Goal: Navigation & Orientation: Find specific page/section

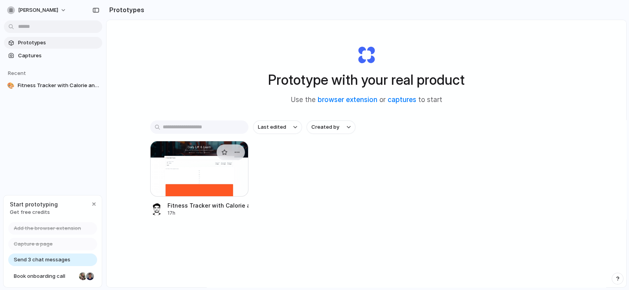
click at [196, 170] on div at bounding box center [199, 169] width 98 height 56
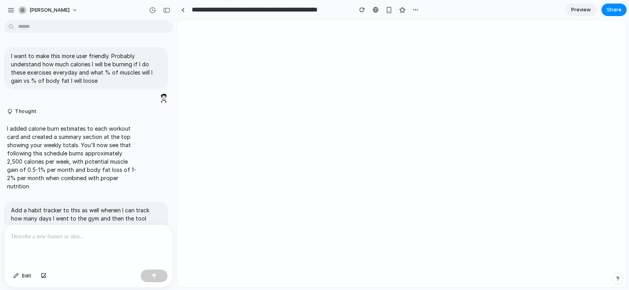
scroll to position [139, 0]
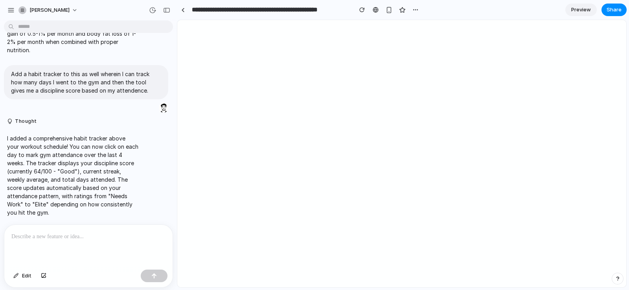
click at [548, 6] on section "**********" at bounding box center [401, 10] width 449 height 20
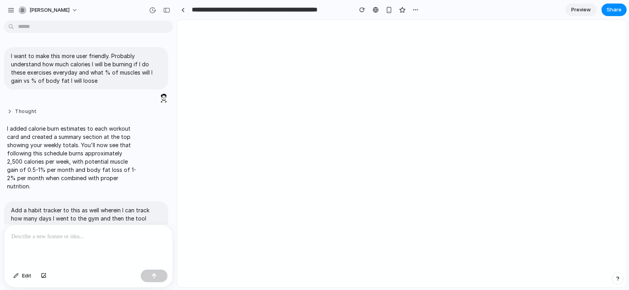
scroll to position [98, 0]
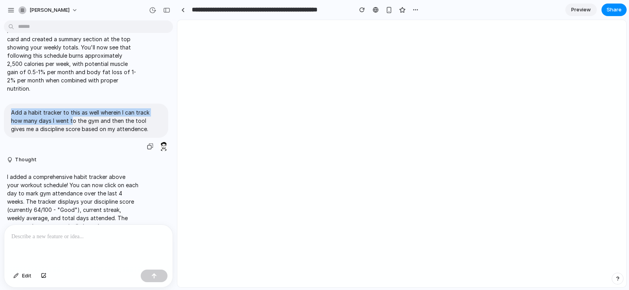
drag, startPoint x: 11, startPoint y: 113, endPoint x: 82, endPoint y: 124, distance: 72.0
click at [72, 124] on p "Add a habit tracker to this as well wherein I can track how many days I went to…" at bounding box center [86, 120] width 150 height 25
click at [138, 125] on p "Add a habit tracker to this as well wherein I can track how many days I went to…" at bounding box center [86, 120] width 150 height 25
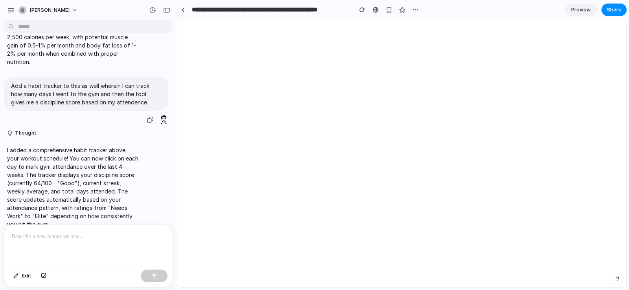
scroll to position [139, 0]
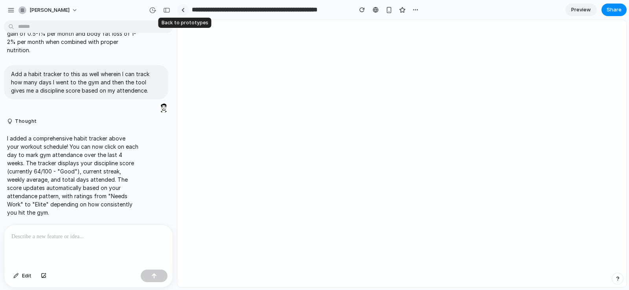
click at [185, 10] on link at bounding box center [183, 10] width 12 height 12
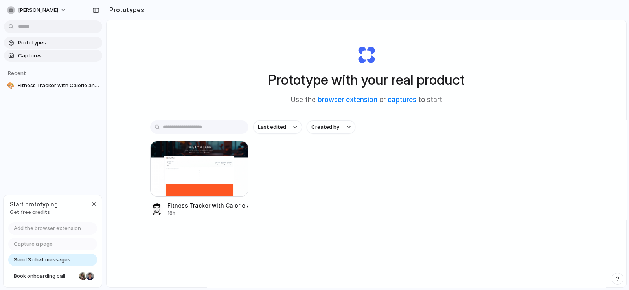
click at [35, 54] on span "Captures" at bounding box center [58, 56] width 81 height 8
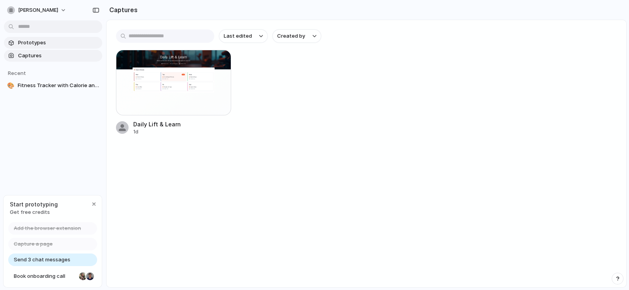
click at [54, 42] on span "Prototypes" at bounding box center [58, 43] width 81 height 8
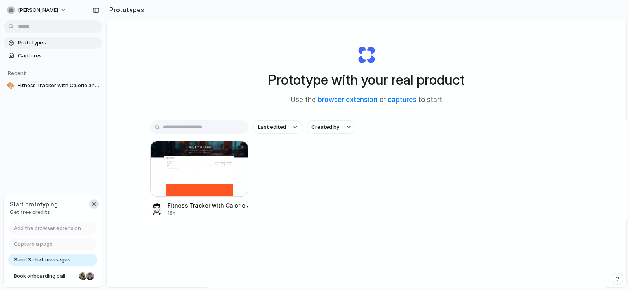
click at [95, 203] on div "button" at bounding box center [94, 204] width 6 height 6
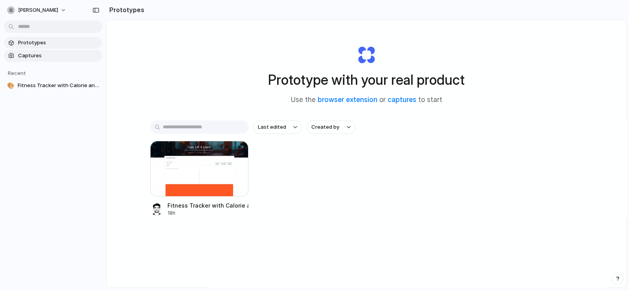
click at [51, 54] on span "Captures" at bounding box center [58, 56] width 81 height 8
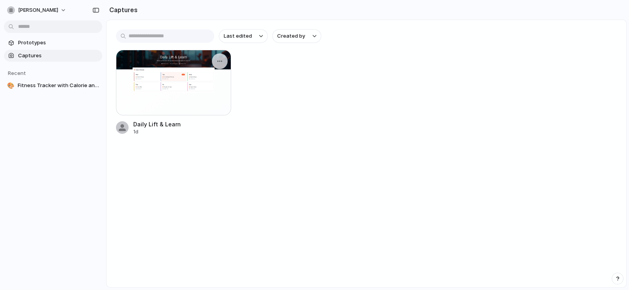
click at [178, 85] on div at bounding box center [173, 83] width 115 height 66
click at [287, 50] on div "Daily Lift & Learn 1d" at bounding box center [366, 93] width 501 height 86
click at [160, 35] on input "text" at bounding box center [165, 35] width 98 height 13
click at [169, 21] on div "Last edited Created by Daily Lift & Learn 1d" at bounding box center [365, 82] width 519 height 125
click at [193, 37] on input "text" at bounding box center [165, 35] width 98 height 13
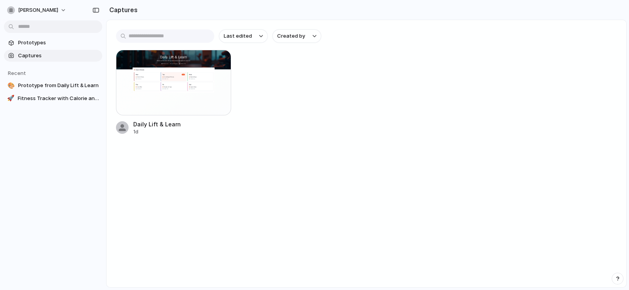
click at [191, 17] on section "Captures" at bounding box center [366, 10] width 520 height 20
click at [241, 32] on button "Last edited" at bounding box center [243, 35] width 49 height 13
click at [222, 21] on div "Last edited Last created Alphabetical" at bounding box center [314, 145] width 629 height 290
click at [33, 37] on link "Prototypes" at bounding box center [53, 43] width 98 height 12
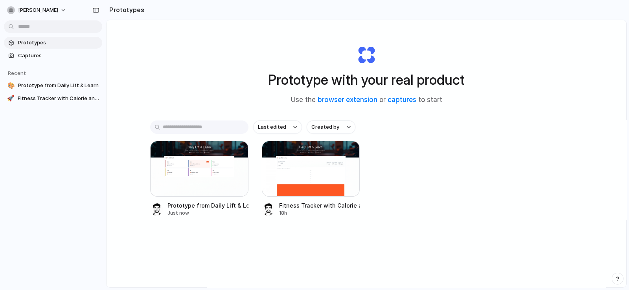
click at [202, 97] on div "Prototype with your real product Use the browser extension or captures to start…" at bounding box center [365, 174] width 519 height 309
click at [301, 172] on div at bounding box center [311, 169] width 98 height 56
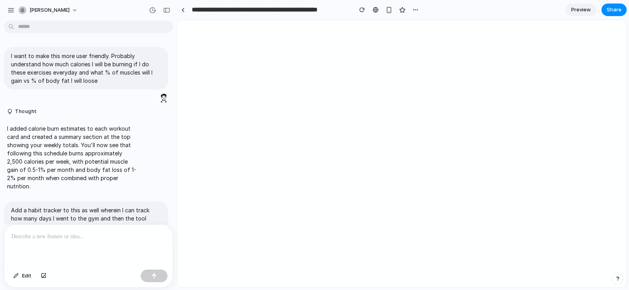
scroll to position [139, 0]
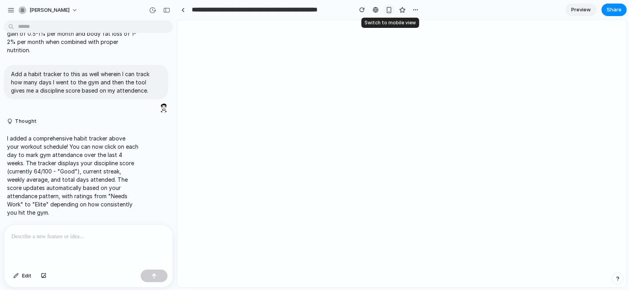
click at [388, 11] on div "button" at bounding box center [388, 10] width 7 height 7
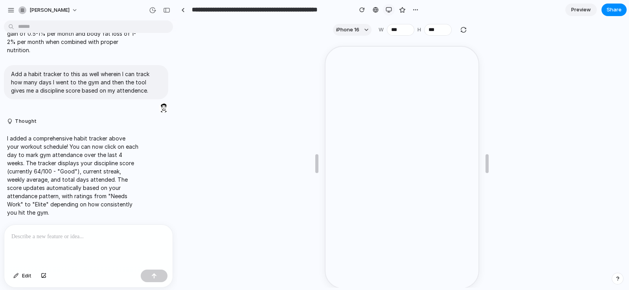
click at [392, 9] on button "button" at bounding box center [389, 10] width 12 height 12
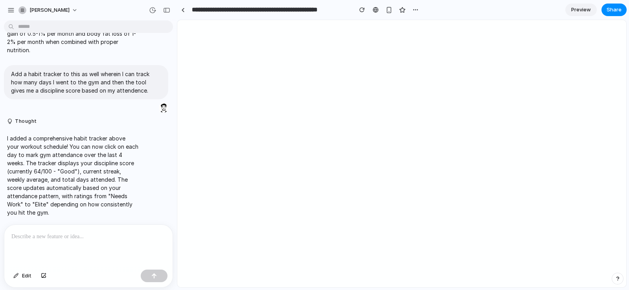
click at [70, 251] on div at bounding box center [88, 246] width 168 height 42
click at [26, 275] on span "Edit" at bounding box center [26, 276] width 9 height 8
click at [203, 185] on div at bounding box center [401, 154] width 449 height 268
click at [88, 232] on p at bounding box center [88, 236] width 154 height 9
click at [152, 11] on div "button" at bounding box center [152, 10] width 7 height 7
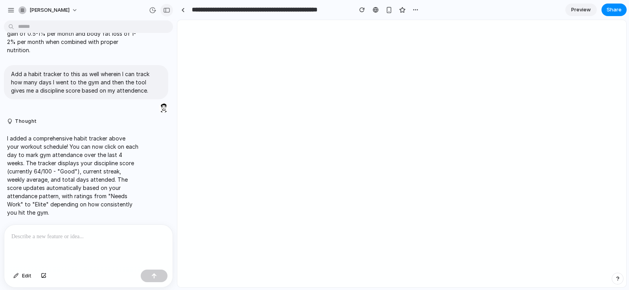
click at [171, 11] on button "button" at bounding box center [166, 10] width 13 height 13
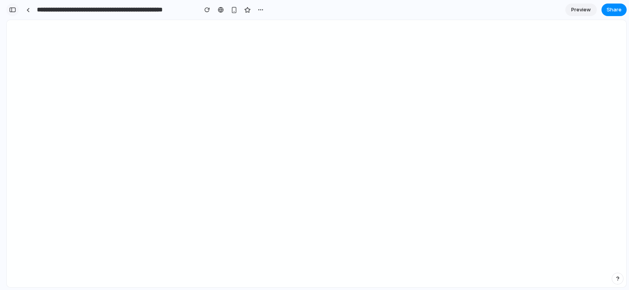
click at [13, 9] on div "button" at bounding box center [12, 10] width 7 height 6
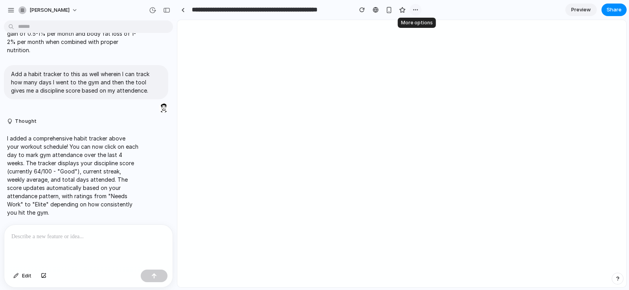
click at [418, 9] on div "button" at bounding box center [415, 10] width 6 height 6
click at [448, 9] on div "Duplicate Delete" at bounding box center [314, 145] width 629 height 290
click at [9, 11] on div "button" at bounding box center [10, 10] width 7 height 7
click at [125, 10] on div "[PERSON_NAME]" at bounding box center [88, 9] width 177 height 19
click at [15, 13] on button "button" at bounding box center [11, 10] width 12 height 12
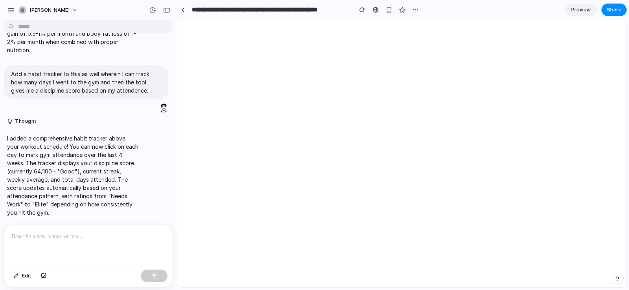
click at [127, 11] on div "[PERSON_NAME]" at bounding box center [88, 9] width 177 height 19
click at [15, 11] on button "button" at bounding box center [11, 10] width 12 height 12
click at [183, 9] on div at bounding box center [183, 10] width 4 height 4
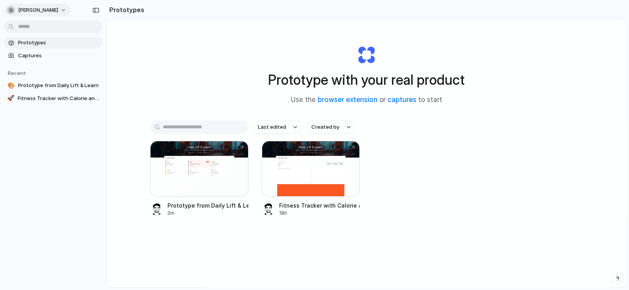
click at [49, 9] on span "[PERSON_NAME]" at bounding box center [38, 10] width 40 height 8
click at [48, 24] on li "Settings" at bounding box center [38, 28] width 65 height 13
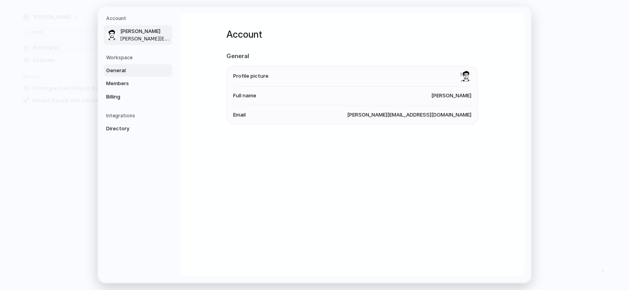
click at [132, 70] on span "General" at bounding box center [131, 71] width 50 height 8
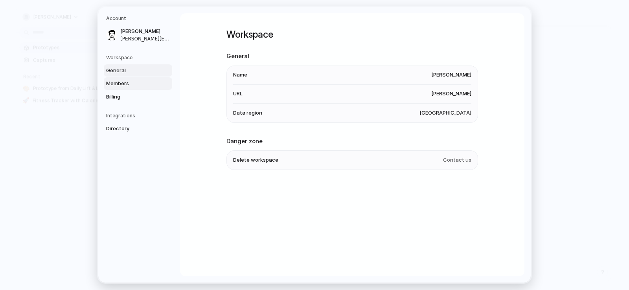
click at [132, 86] on span "Members" at bounding box center [131, 84] width 50 height 8
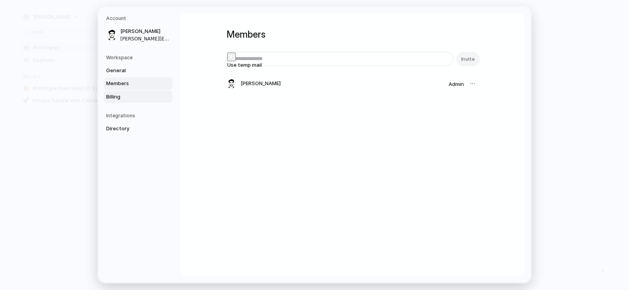
click at [130, 101] on link "Billing" at bounding box center [138, 97] width 68 height 13
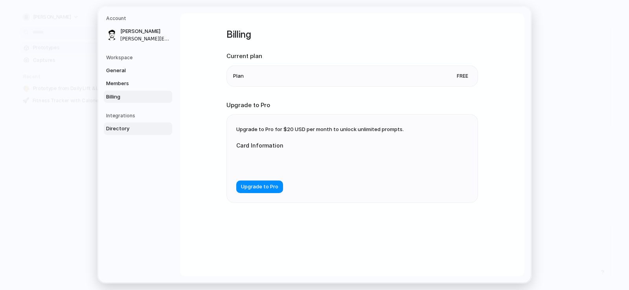
click at [123, 125] on link "Directory" at bounding box center [138, 129] width 68 height 13
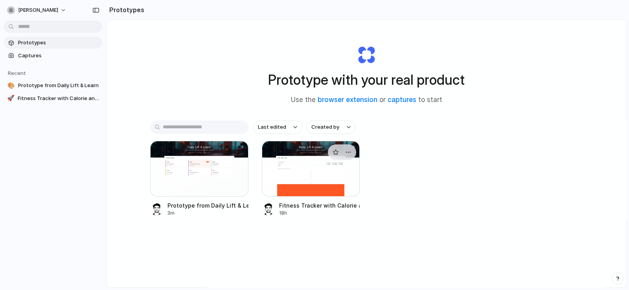
click at [324, 168] on div at bounding box center [311, 169] width 98 height 56
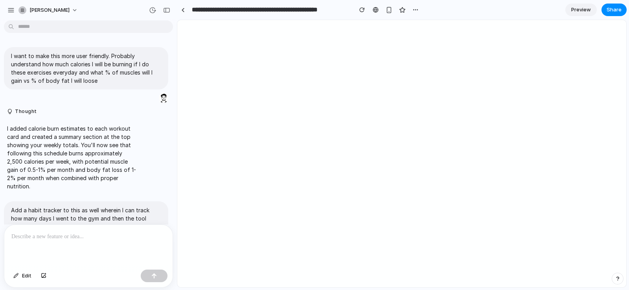
scroll to position [139, 0]
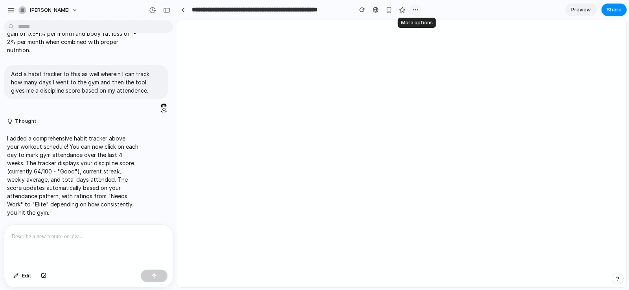
click at [418, 11] on div "button" at bounding box center [415, 10] width 6 height 6
click at [378, 40] on div "Duplicate Delete" at bounding box center [314, 145] width 629 height 290
click at [585, 9] on span "Preview" at bounding box center [581, 10] width 20 height 8
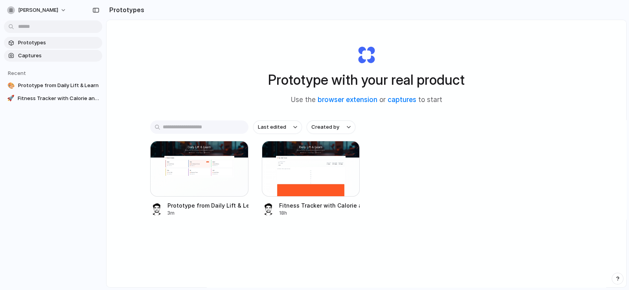
click at [50, 50] on link "Captures" at bounding box center [53, 56] width 98 height 12
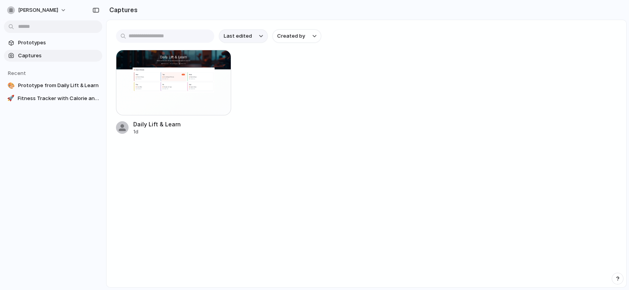
click at [245, 39] on span "Last edited" at bounding box center [238, 36] width 28 height 8
click at [279, 26] on div "Last edited Last created Alphabetical" at bounding box center [314, 145] width 629 height 290
click at [297, 39] on span "Created by" at bounding box center [291, 36] width 28 height 8
click at [287, 22] on div "All users [PERSON_NAME]" at bounding box center [314, 145] width 629 height 290
click at [152, 36] on input "text" at bounding box center [165, 35] width 98 height 13
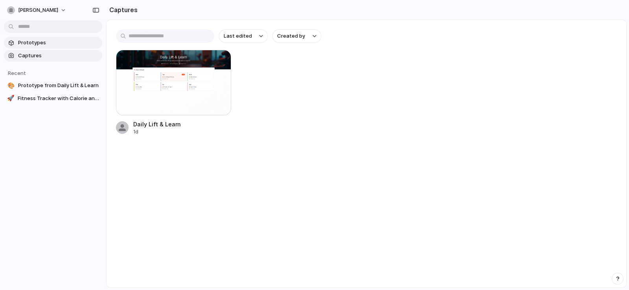
click at [38, 44] on span "Prototypes" at bounding box center [58, 43] width 81 height 8
